Goal: Task Accomplishment & Management: Complete application form

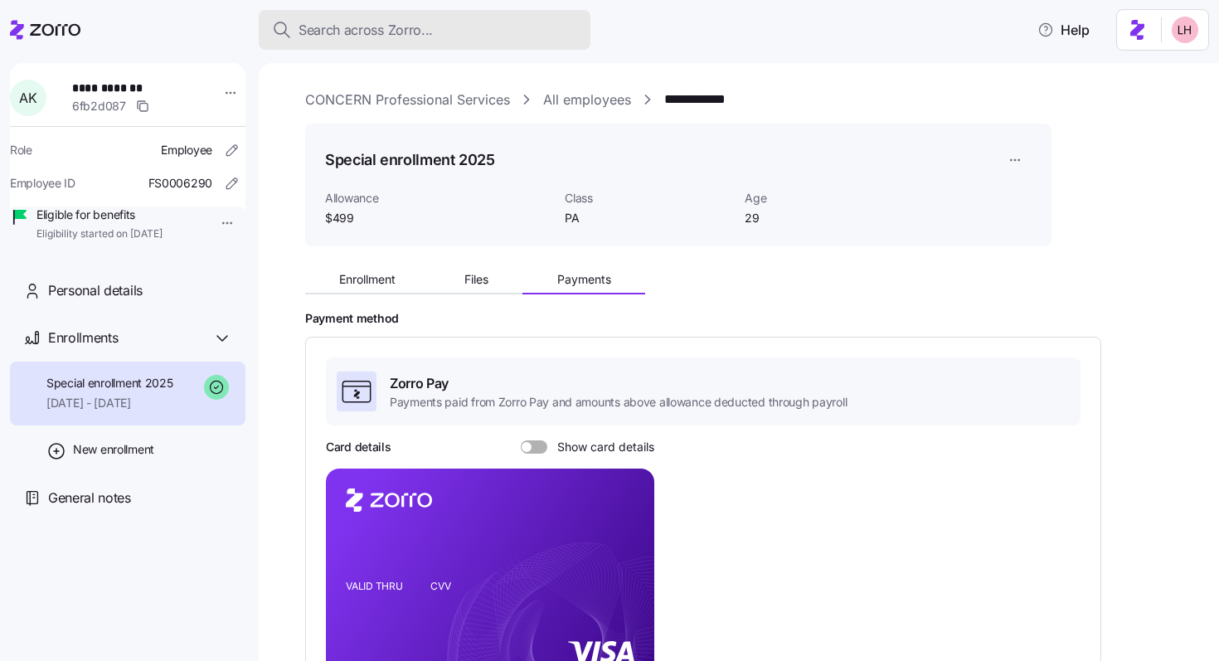
click at [334, 33] on span "Search across Zorro..." at bounding box center [366, 30] width 134 height 21
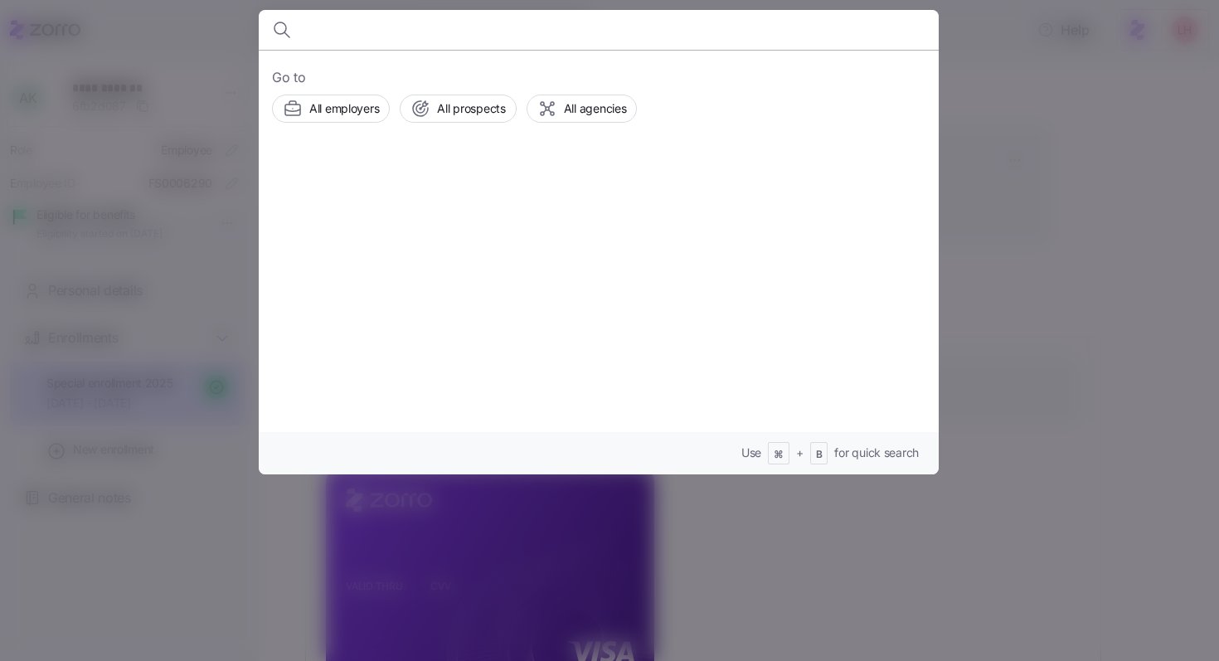
type input "i"
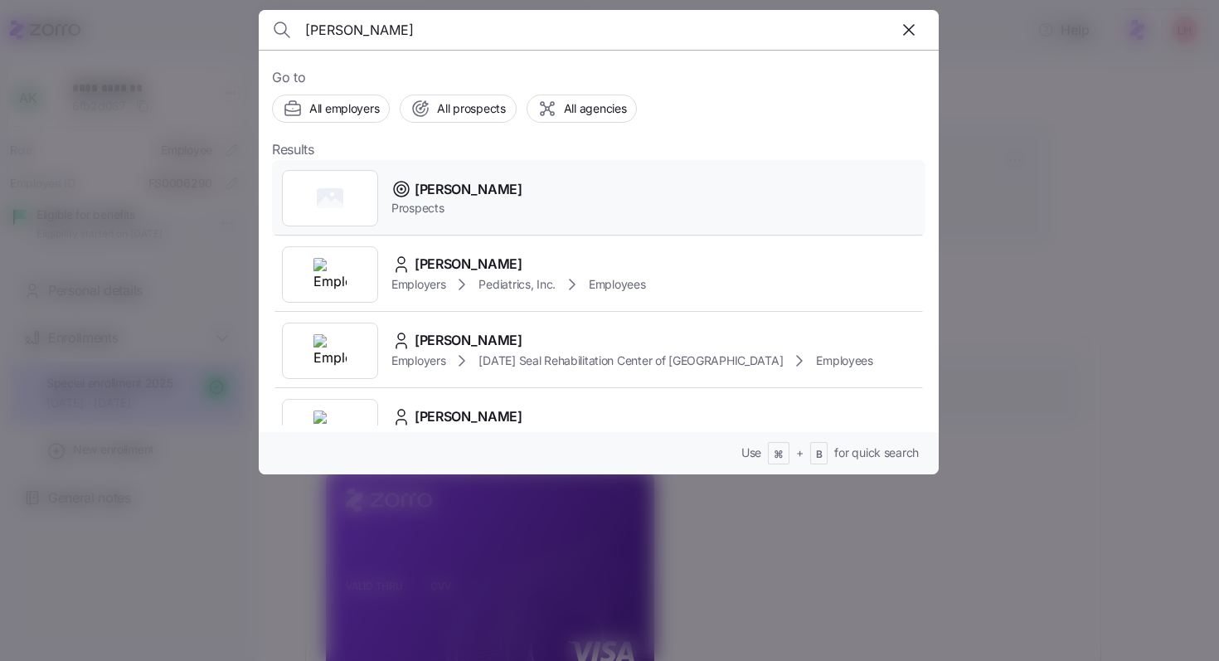
type input "[PERSON_NAME]"
click at [455, 206] on span "Prospects" at bounding box center [457, 208] width 131 height 17
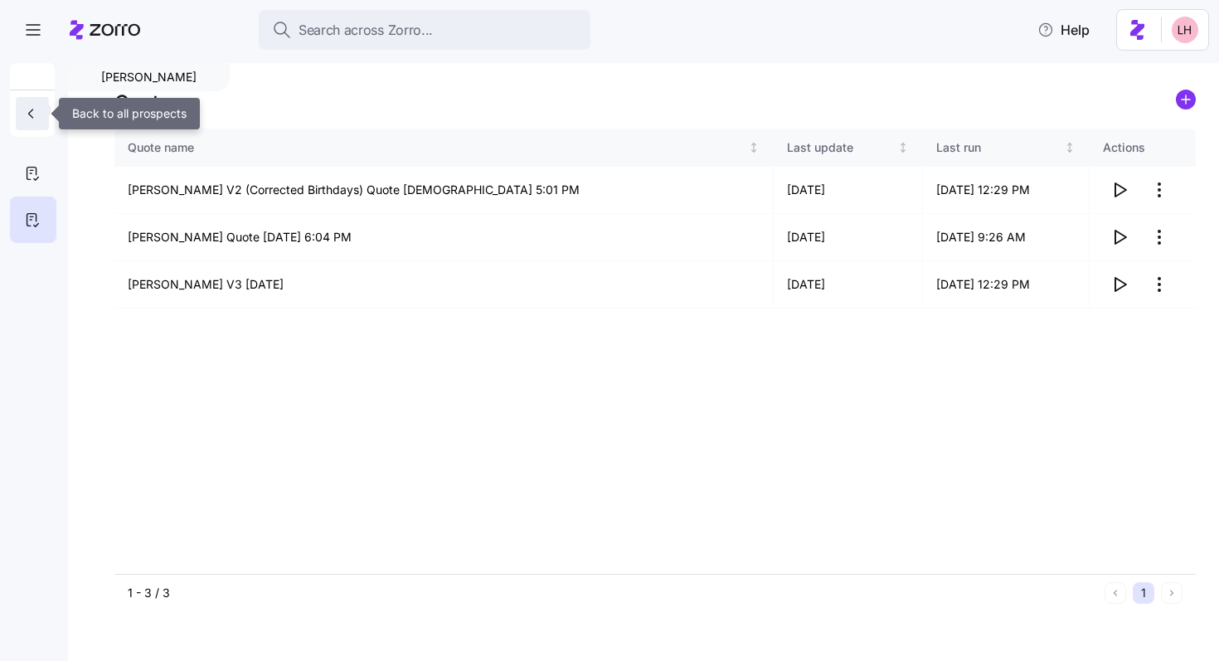
click at [44, 110] on button "button" at bounding box center [32, 113] width 33 height 33
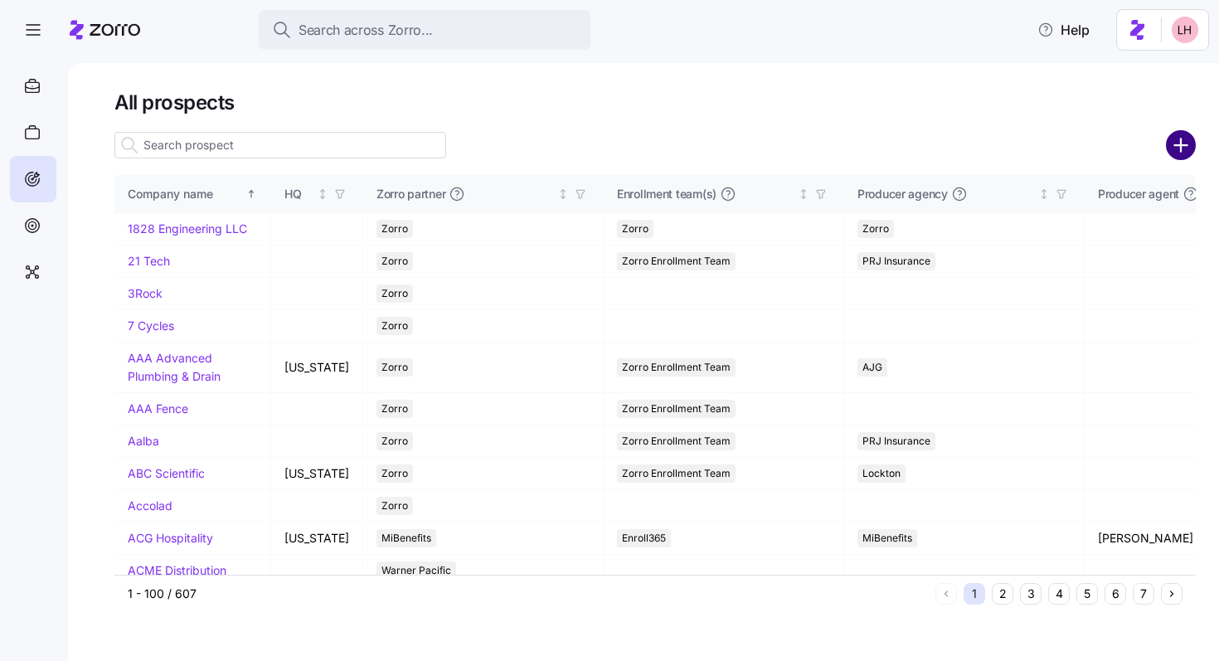
click at [562, 144] on circle "add icon" at bounding box center [1181, 145] width 27 height 27
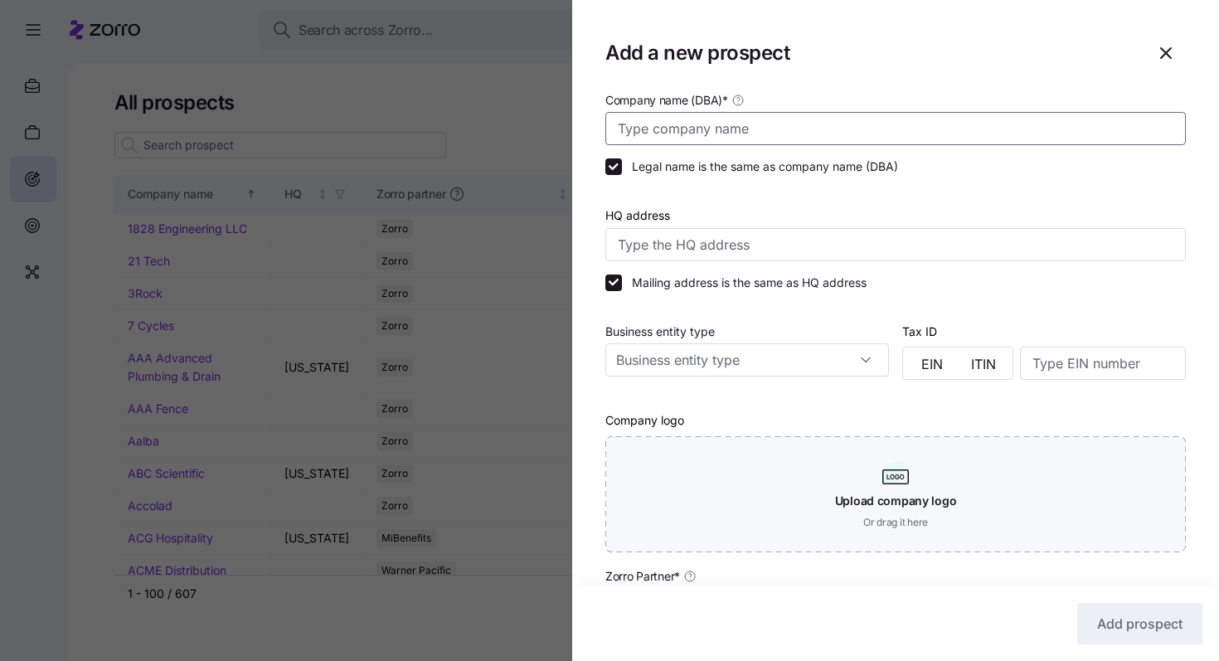
click at [562, 134] on input "Company name (DBA) *" at bounding box center [896, 128] width 581 height 33
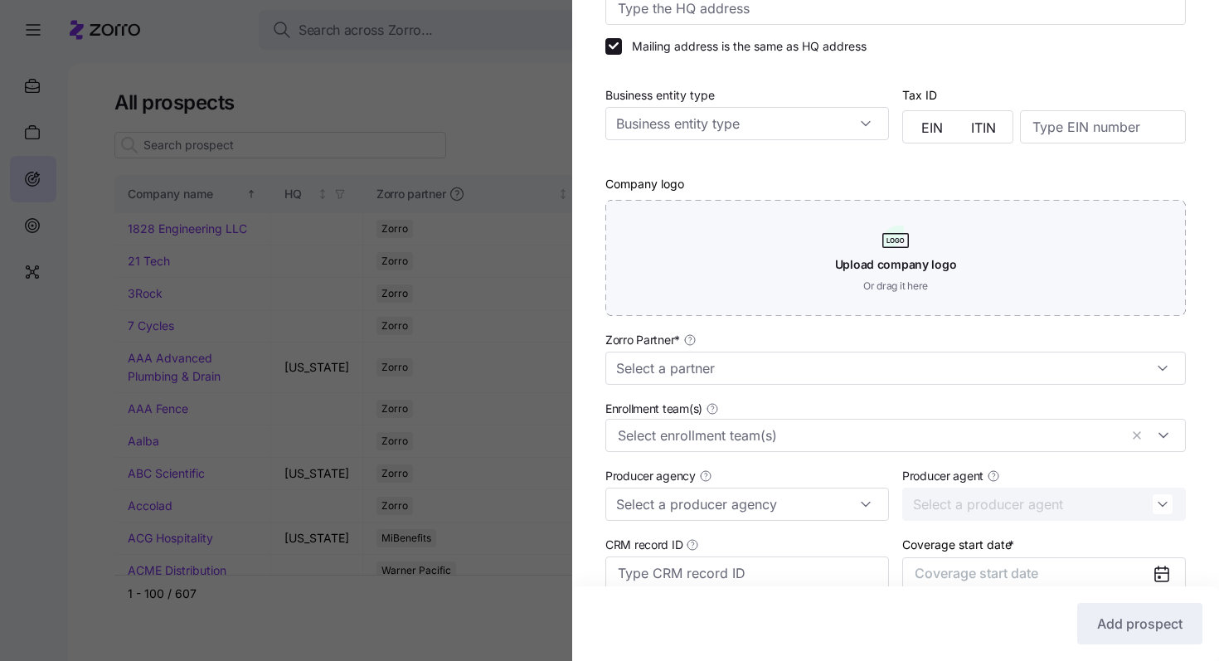
scroll to position [349, 0]
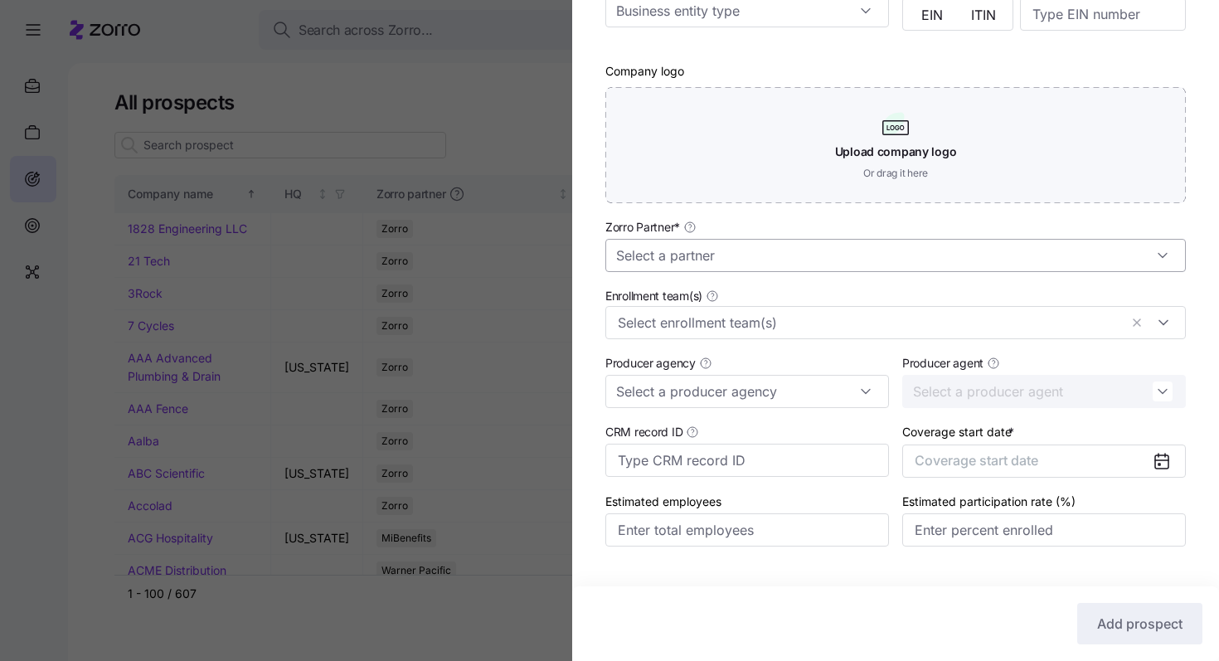
type input "Potomac Healthcare Solutions"
click at [562, 263] on input "Zorro Partner *" at bounding box center [896, 255] width 581 height 33
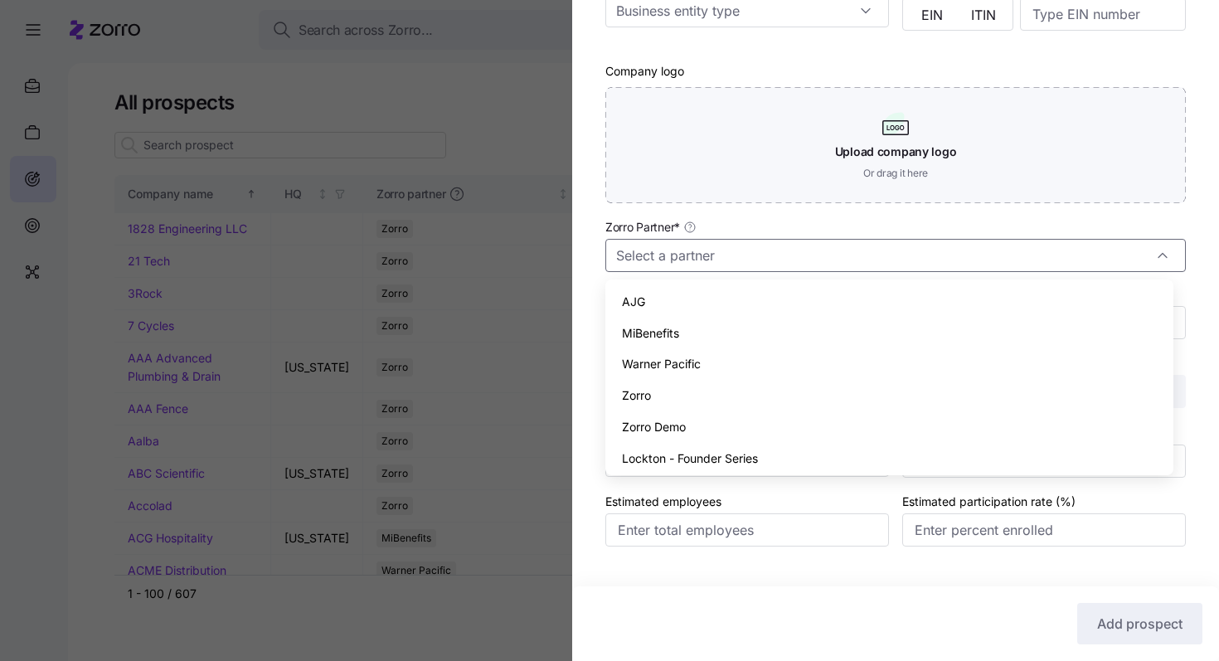
click at [562, 387] on div "Zorro" at bounding box center [889, 396] width 555 height 32
type input "Zorro"
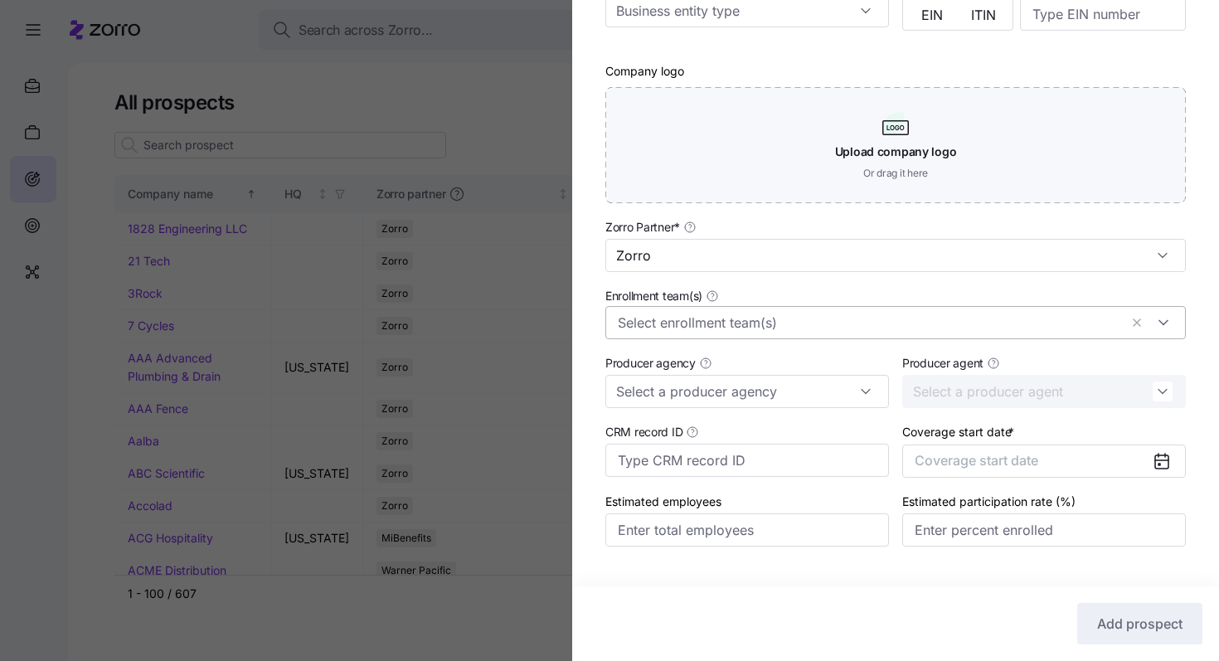
click at [562, 333] on input "Enrollment team(s)" at bounding box center [868, 323] width 501 height 22
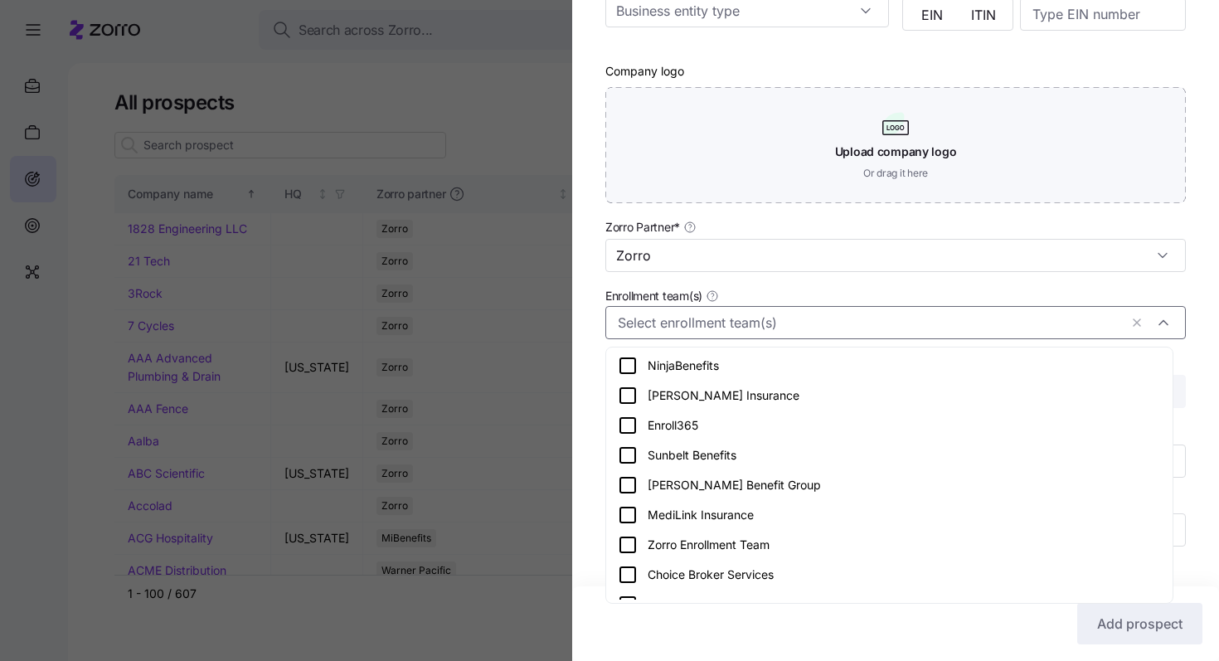
click at [562, 539] on icon at bounding box center [628, 545] width 20 height 20
click at [562, 264] on input "Zorro" at bounding box center [896, 255] width 581 height 33
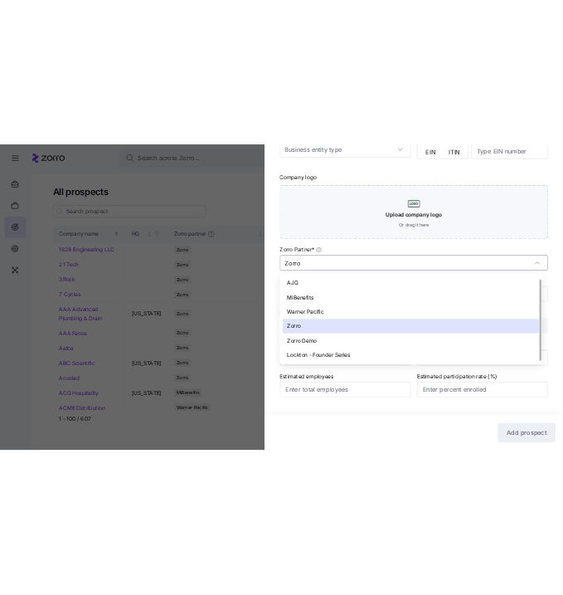
scroll to position [5, 0]
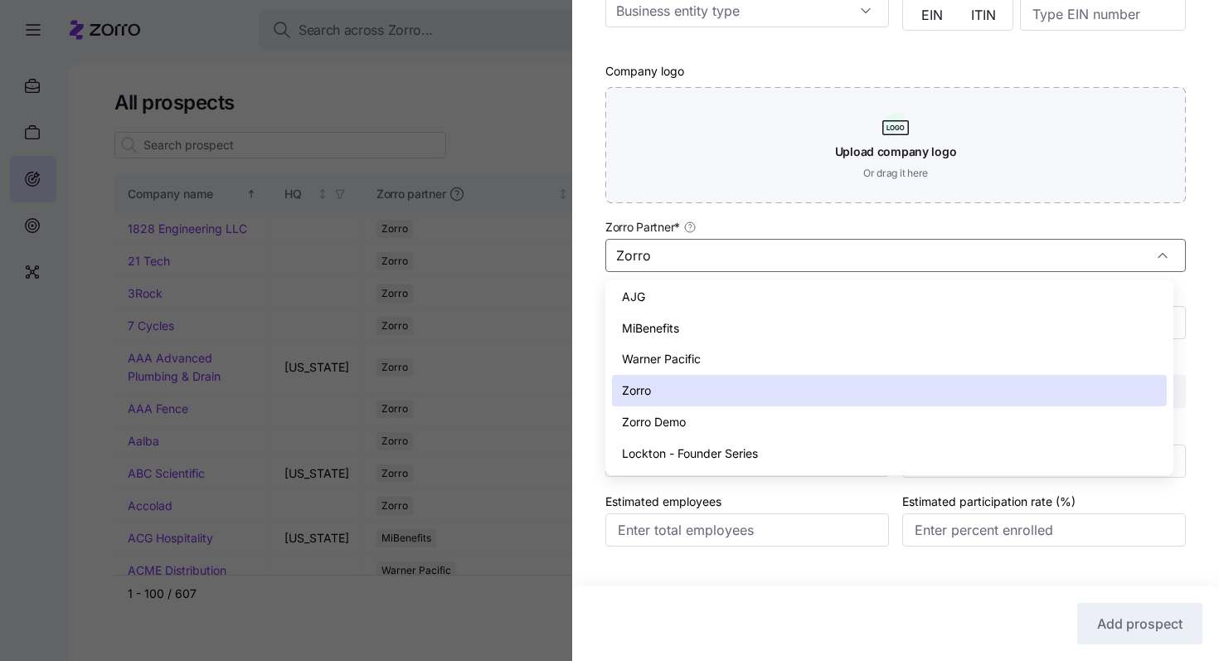
click at [562, 228] on div "Zorro Partner * Zorro" at bounding box center [896, 245] width 581 height 56
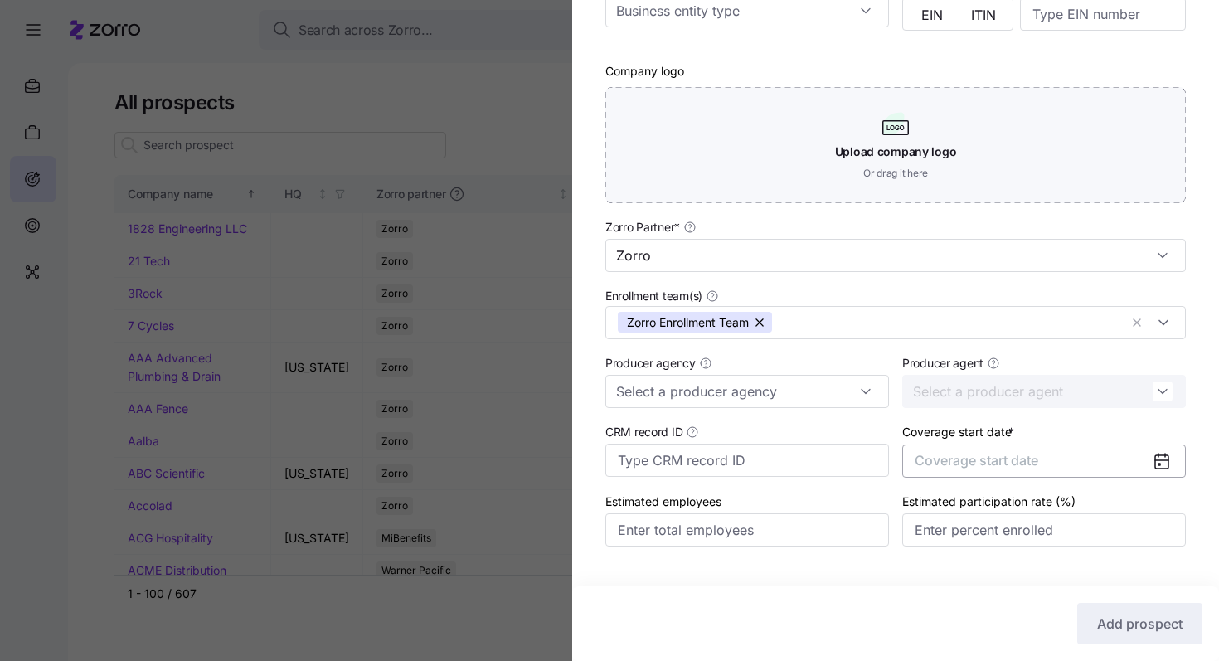
click at [562, 466] on span "Coverage start date" at bounding box center [977, 460] width 124 height 17
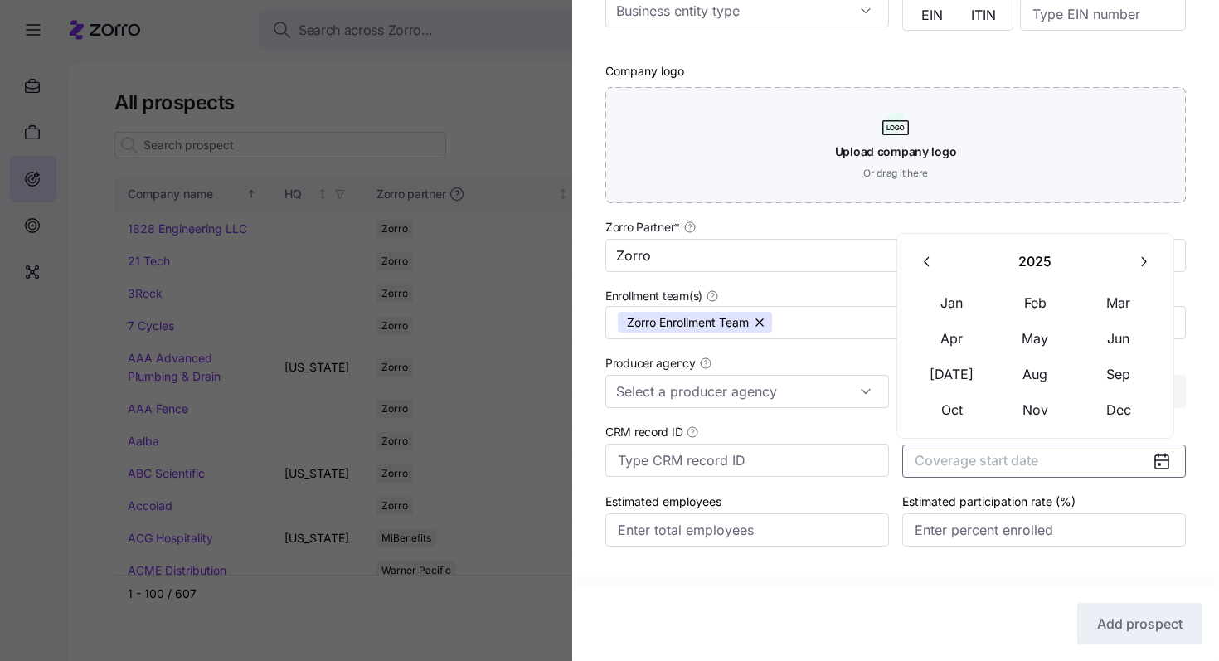
click at [562, 264] on icon "button" at bounding box center [1144, 262] width 16 height 16
click at [562, 304] on button "Jan" at bounding box center [952, 303] width 83 height 35
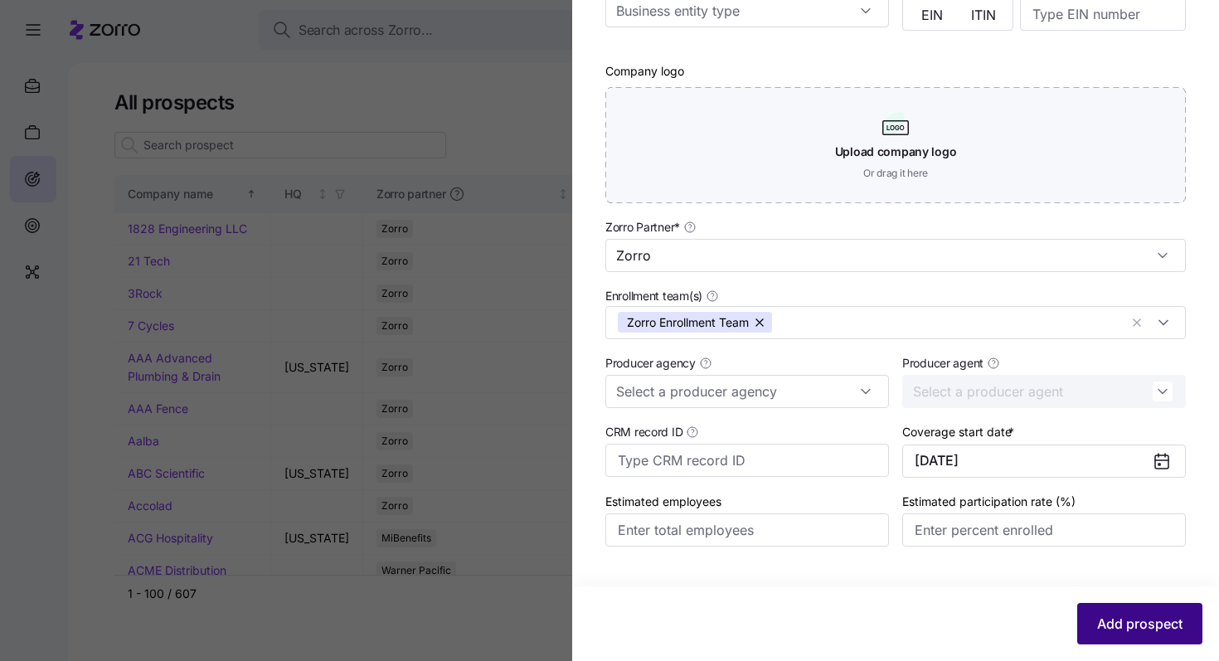
click at [562, 594] on span "Add prospect" at bounding box center [1140, 624] width 85 height 20
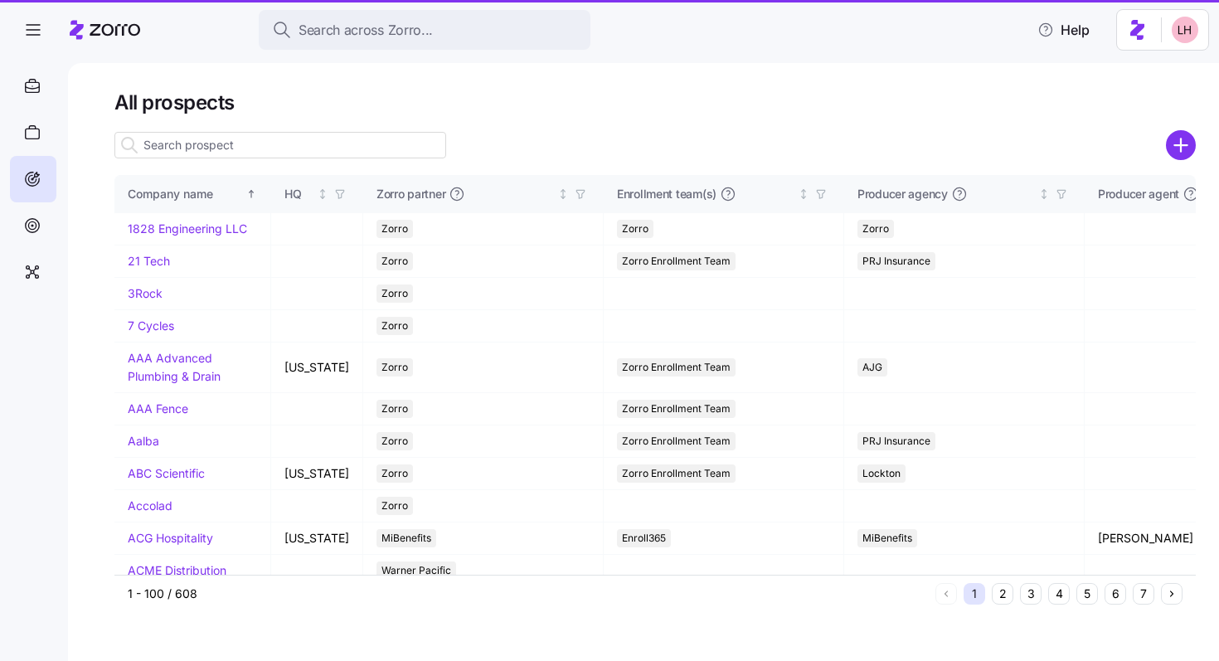
click at [357, 153] on input at bounding box center [280, 145] width 332 height 27
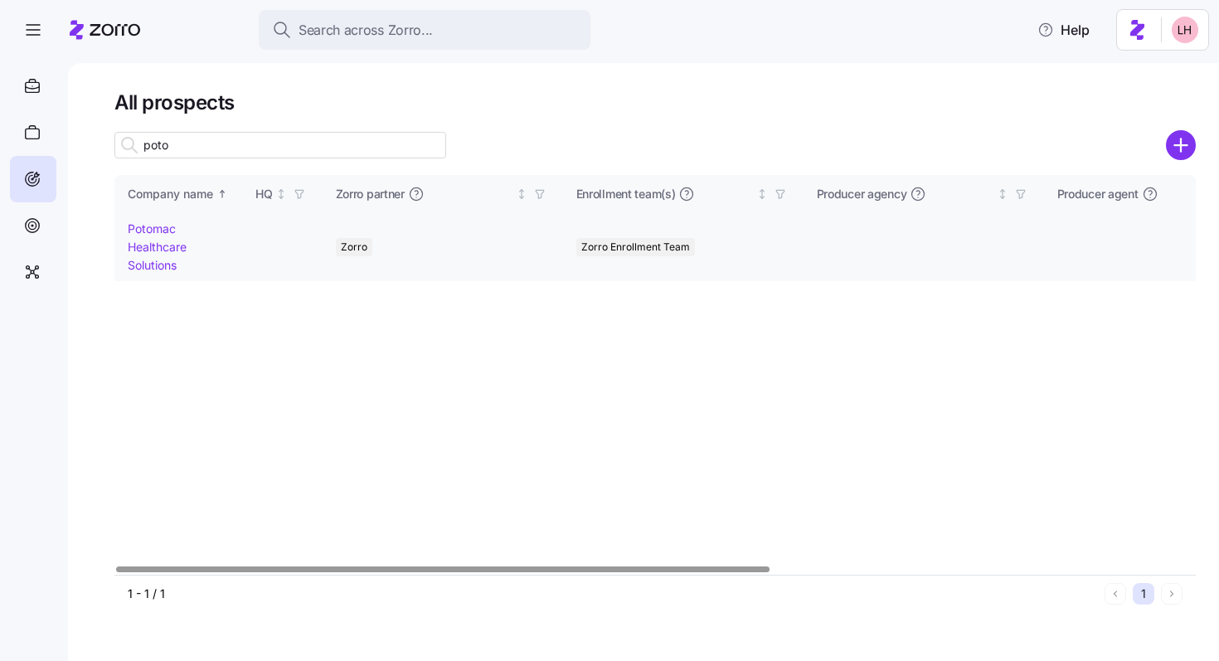
type input "poto"
click at [155, 240] on link "Potomac Healthcare Solutions" at bounding box center [157, 246] width 59 height 50
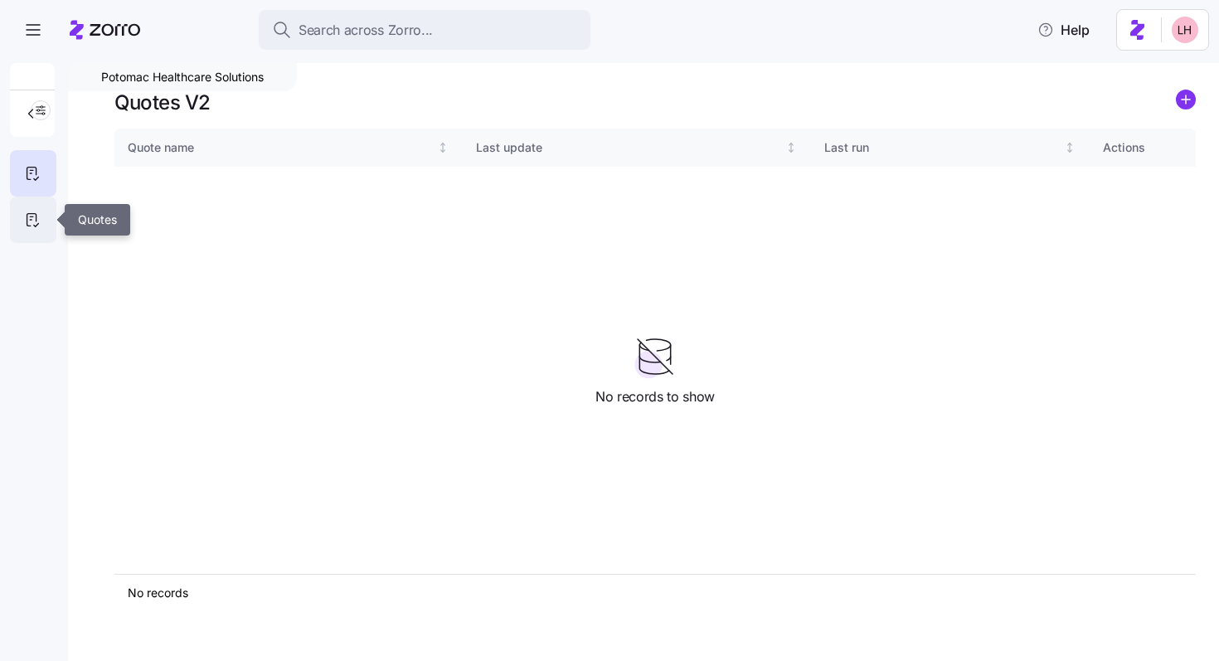
click at [33, 209] on div at bounding box center [33, 220] width 46 height 46
click at [562, 93] on icon "add icon" at bounding box center [1186, 100] width 20 height 20
